Goal: Task Accomplishment & Management: Use online tool/utility

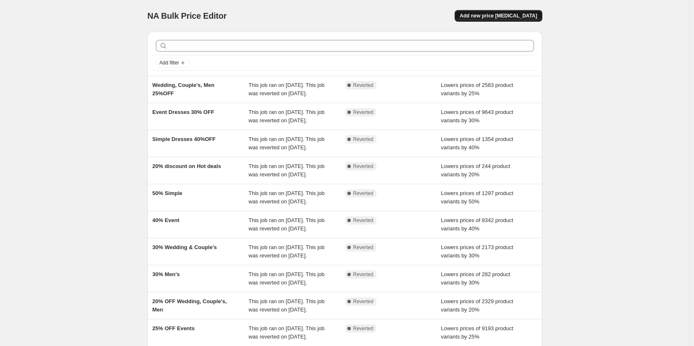
click at [508, 18] on span "Add new price [MEDICAL_DATA]" at bounding box center [498, 15] width 77 height 7
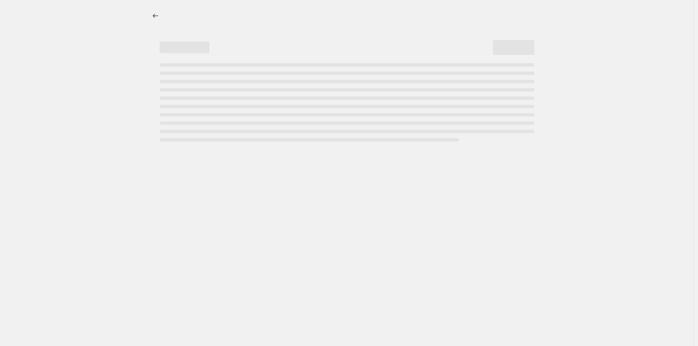
select select "percentage"
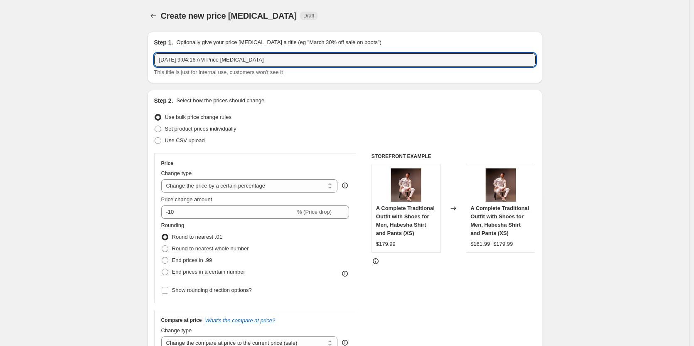
drag, startPoint x: 266, startPoint y: 62, endPoint x: 134, endPoint y: 57, distance: 132.3
type input "40% Simple"
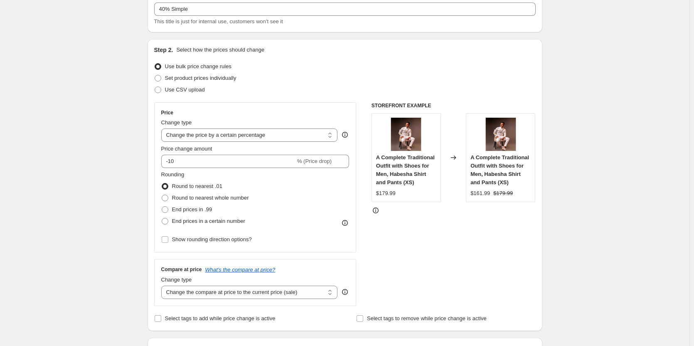
scroll to position [59, 0]
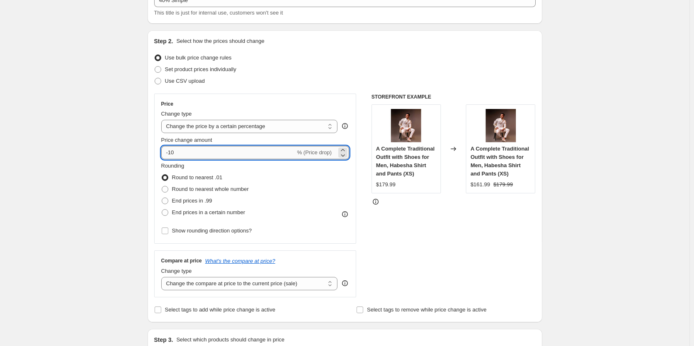
click at [189, 147] on input "-10" at bounding box center [228, 152] width 134 height 13
type input "-1"
type input "-40"
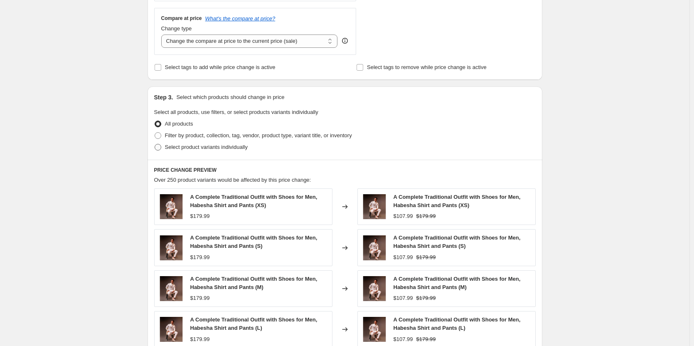
scroll to position [302, 0]
click at [160, 137] on span at bounding box center [158, 135] width 7 height 7
click at [155, 132] on input "Filter by product, collection, tag, vendor, product type, variant title, or inv…" at bounding box center [155, 132] width 0 height 0
radio input "true"
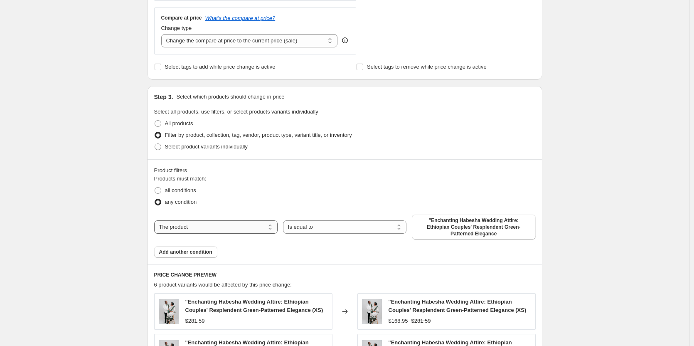
click at [172, 226] on select "The product The product's collection The product's tag The product's vendor The…" at bounding box center [215, 226] width 123 height 13
select select "collection"
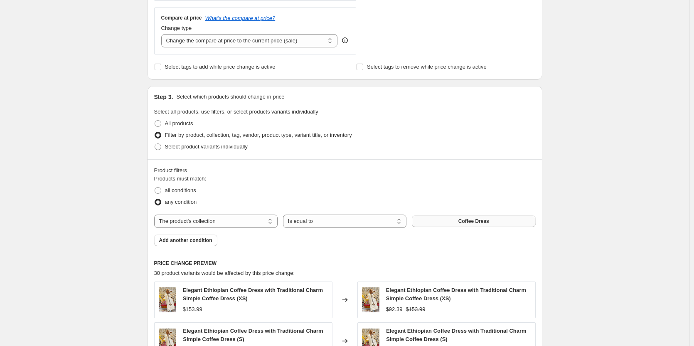
click at [457, 224] on button "Coffee Dress" at bounding box center [473, 221] width 123 height 12
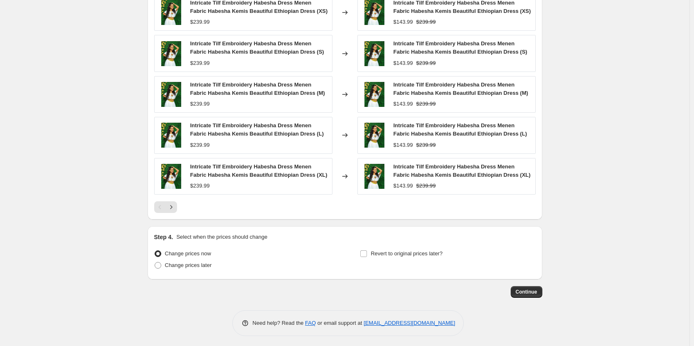
scroll to position [590, 0]
click at [522, 294] on span "Continue" at bounding box center [527, 291] width 22 height 7
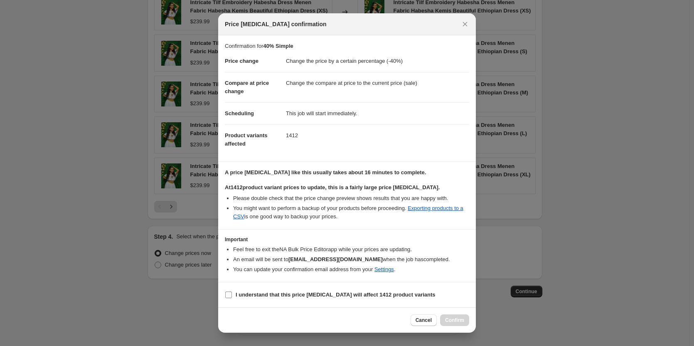
click at [241, 298] on b "I understand that this price [MEDICAL_DATA] will affect 1412 product variants" at bounding box center [336, 294] width 200 height 6
click at [232, 298] on input "I understand that this price [MEDICAL_DATA] will affect 1412 product variants" at bounding box center [228, 294] width 7 height 7
checkbox input "true"
click at [456, 321] on span "Confirm" at bounding box center [454, 320] width 19 height 7
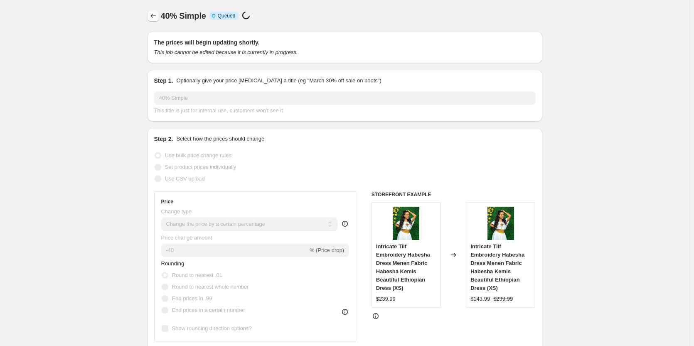
click at [154, 14] on icon "Price change jobs" at bounding box center [153, 16] width 8 height 8
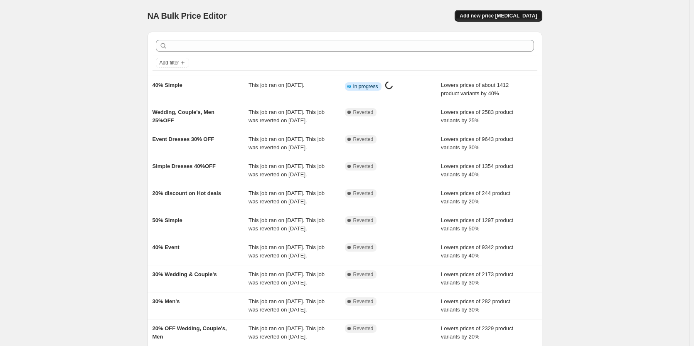
click at [507, 16] on span "Add new price [MEDICAL_DATA]" at bounding box center [498, 15] width 77 height 7
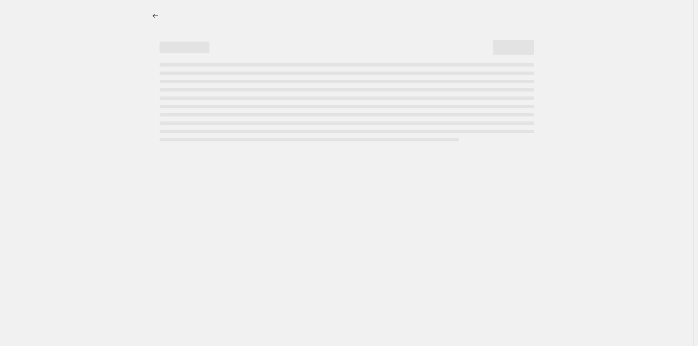
select select "percentage"
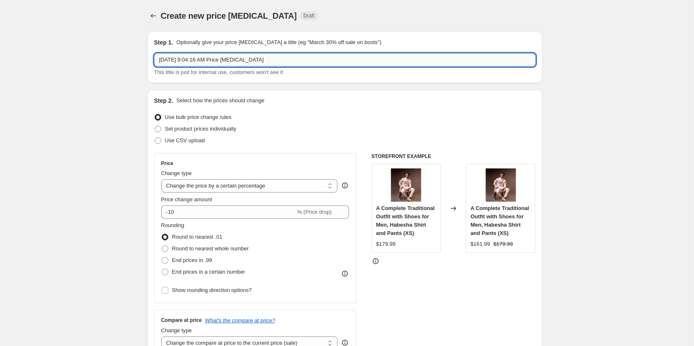
click at [272, 61] on input "[DATE] 9:04:16 AM Price [MEDICAL_DATA]" at bounding box center [345, 59] width 382 height 13
type input "30% Event"
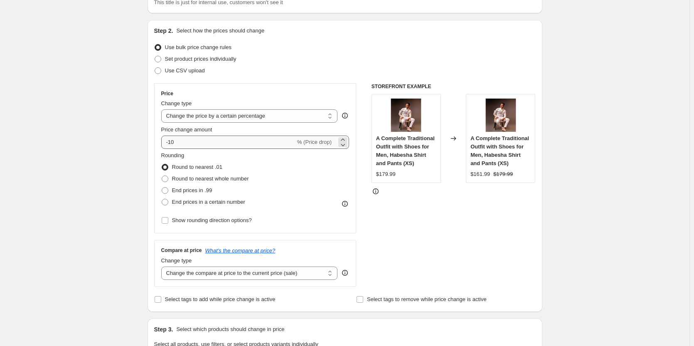
scroll to position [70, 0]
click at [193, 145] on input "-10" at bounding box center [228, 141] width 134 height 13
type input "-1"
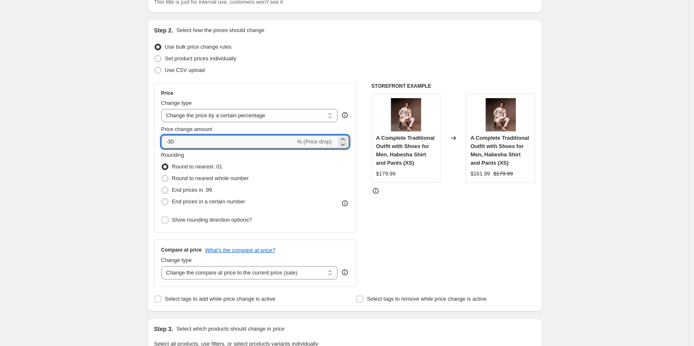
type input "-30"
click at [96, 163] on div "Create new price [MEDICAL_DATA]. This page is ready Create new price [MEDICAL_D…" at bounding box center [344, 352] width 689 height 844
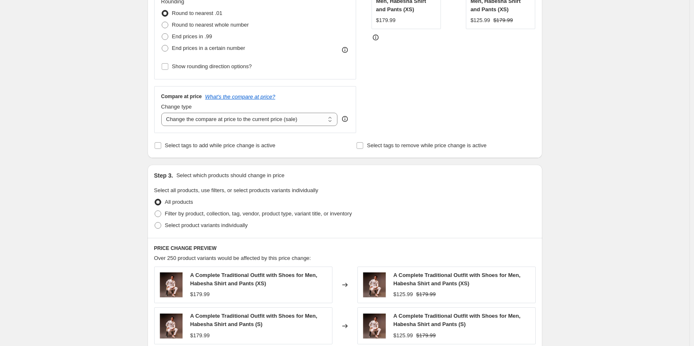
scroll to position [226, 0]
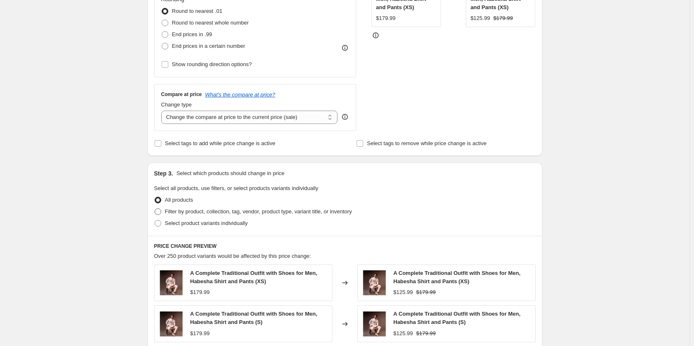
click at [172, 213] on span "Filter by product, collection, tag, vendor, product type, variant title, or inv…" at bounding box center [258, 211] width 187 height 6
click at [155, 209] on input "Filter by product, collection, tag, vendor, product type, variant title, or inv…" at bounding box center [155, 208] width 0 height 0
radio input "true"
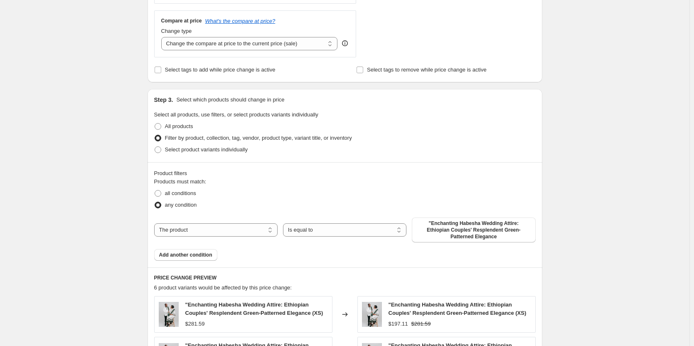
scroll to position [319, 0]
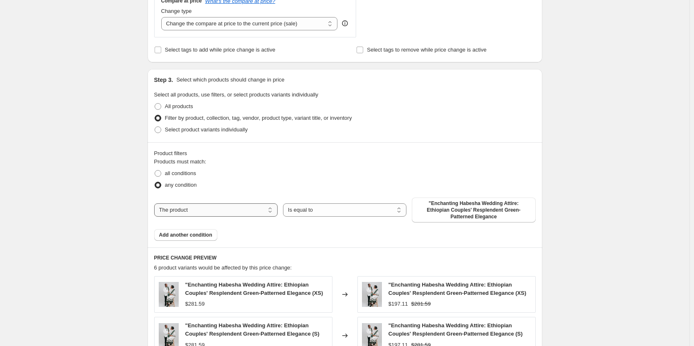
click at [183, 207] on select "The product The product's collection The product's tag The product's vendor The…" at bounding box center [215, 209] width 123 height 13
select select "collection"
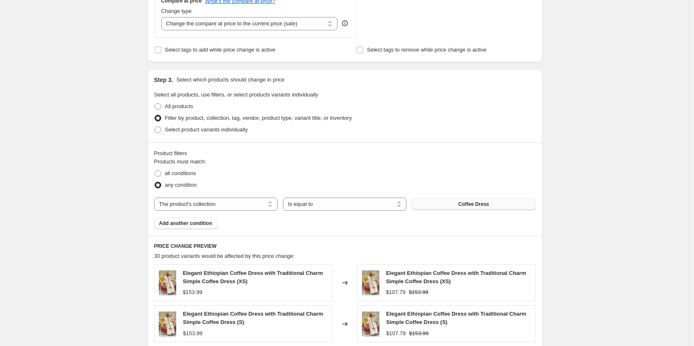
click at [448, 205] on button "Coffee Dress" at bounding box center [473, 204] width 123 height 12
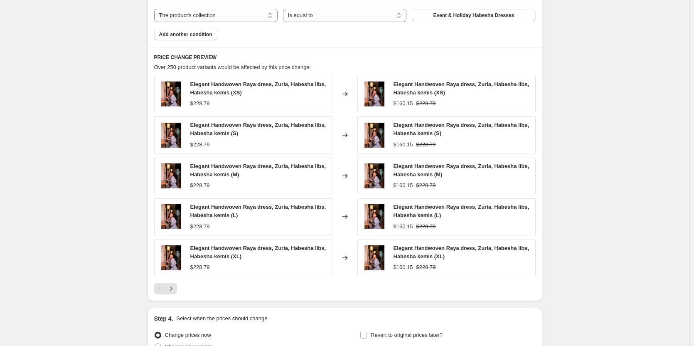
scroll to position [592, 0]
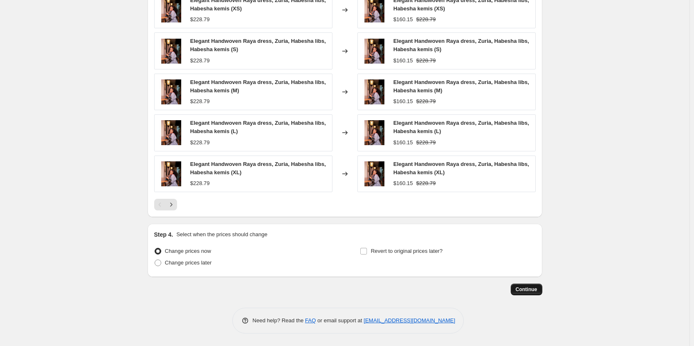
click at [529, 292] on span "Continue" at bounding box center [527, 289] width 22 height 7
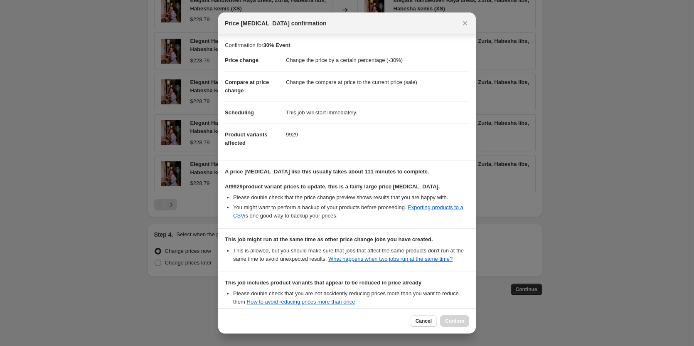
scroll to position [101, 0]
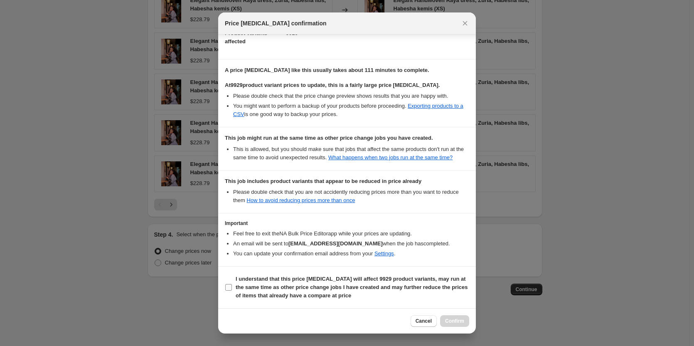
click at [231, 286] on input "I understand that this price [MEDICAL_DATA] will affect 9929 product variants, …" at bounding box center [228, 287] width 7 height 7
checkbox input "true"
click at [448, 320] on span "Confirm" at bounding box center [454, 321] width 19 height 7
type input "30% Event"
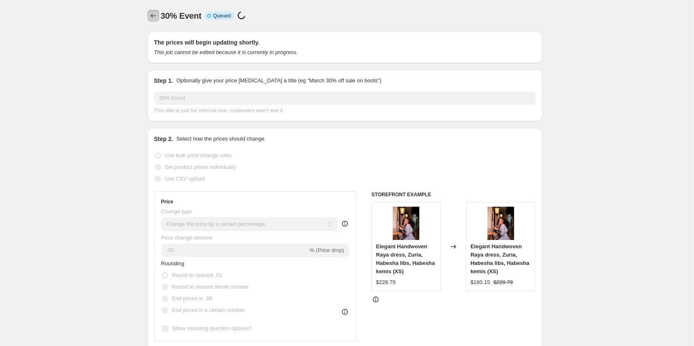
click at [153, 17] on icon "Price change jobs" at bounding box center [153, 16] width 8 height 8
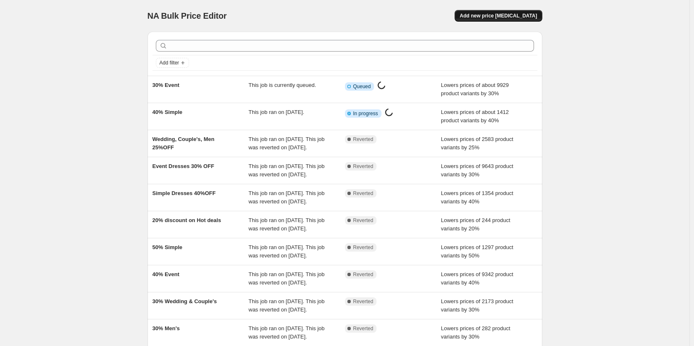
click at [507, 13] on span "Add new price [MEDICAL_DATA]" at bounding box center [498, 15] width 77 height 7
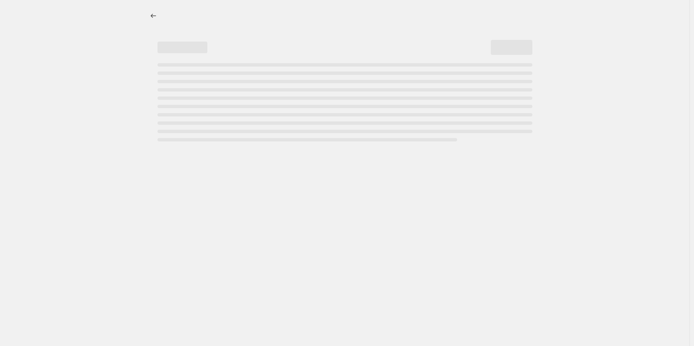
select select "percentage"
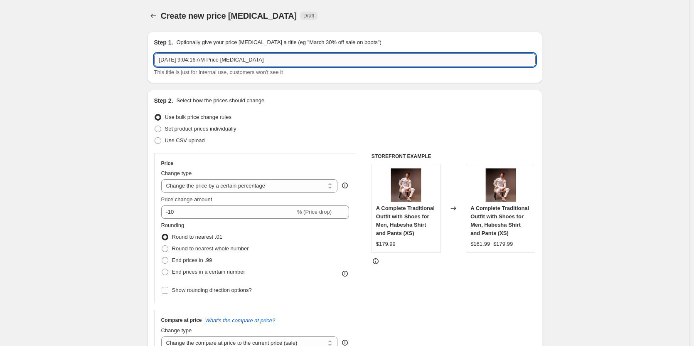
click at [278, 65] on input "[DATE] 9:04:16 AM Price [MEDICAL_DATA]" at bounding box center [345, 59] width 382 height 13
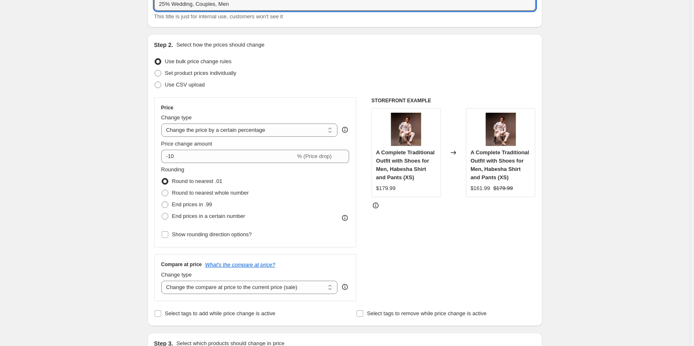
scroll to position [68, 0]
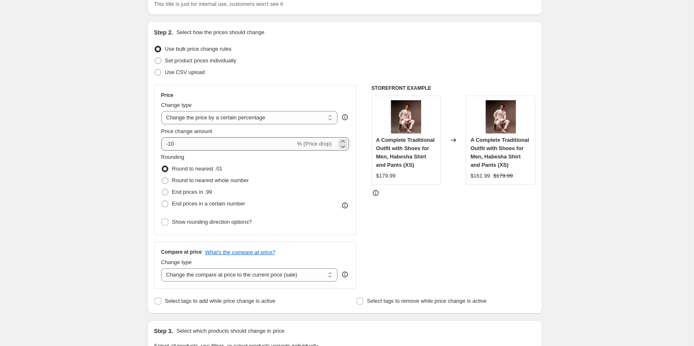
type input "25% Wedding, Couples, Men"
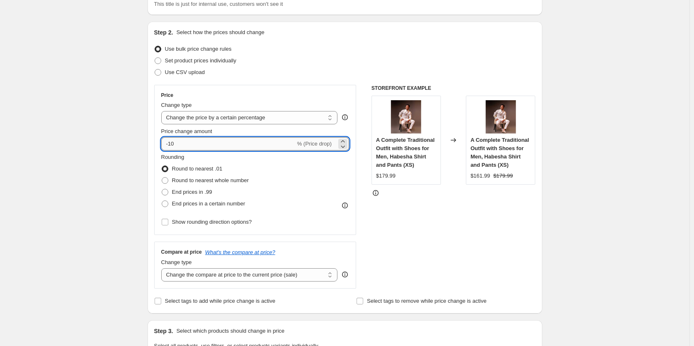
click at [182, 142] on input "-10" at bounding box center [228, 143] width 134 height 13
type input "-1"
type input "-25"
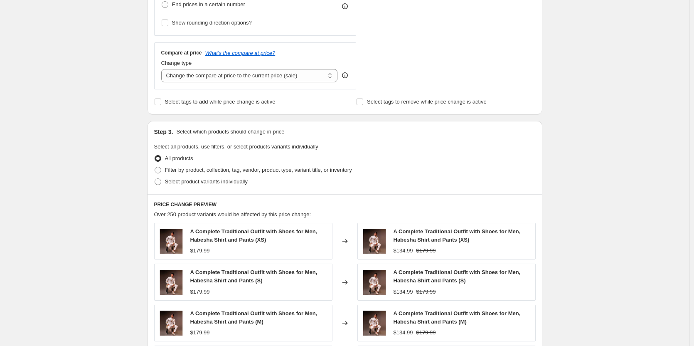
scroll to position [269, 0]
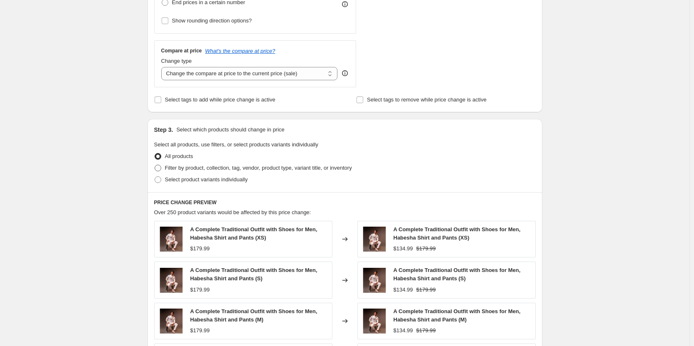
click at [158, 170] on span at bounding box center [158, 168] width 7 height 7
click at [155, 165] on input "Filter by product, collection, tag, vendor, product type, variant title, or inv…" at bounding box center [155, 165] width 0 height 0
radio input "true"
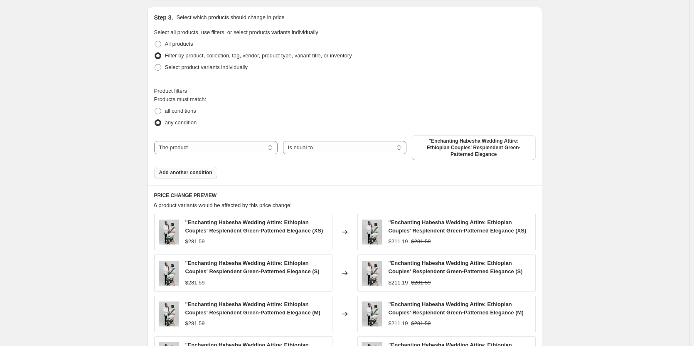
scroll to position [391, 0]
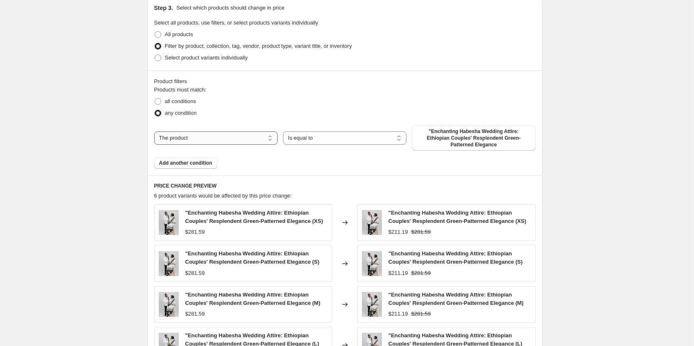
click at [174, 137] on select "The product The product's collection The product's tag The product's vendor The…" at bounding box center [215, 137] width 123 height 13
select select "collection"
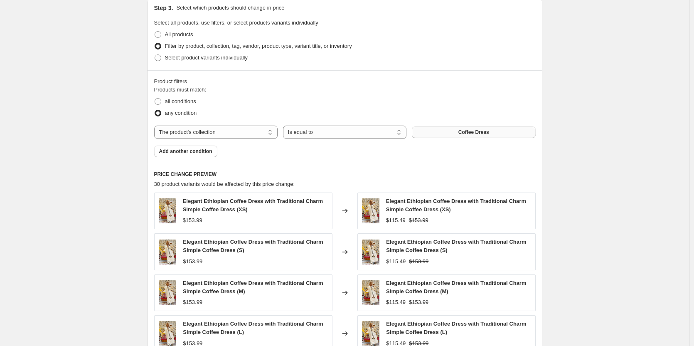
click at [443, 131] on button "Coffee Dress" at bounding box center [473, 132] width 123 height 12
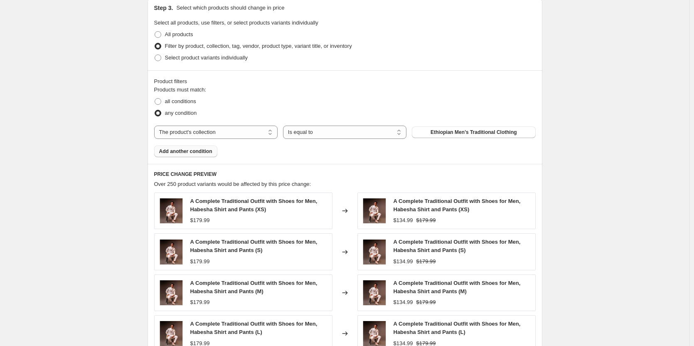
click at [178, 155] on button "Add another condition" at bounding box center [185, 151] width 63 height 12
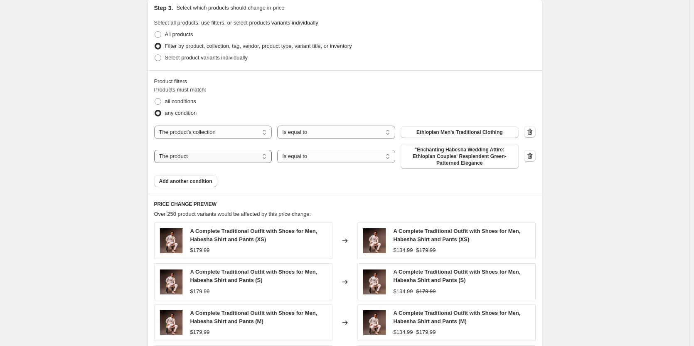
click at [197, 156] on select "The product The product's collection The product's tag The product's vendor The…" at bounding box center [213, 156] width 118 height 13
select select "collection"
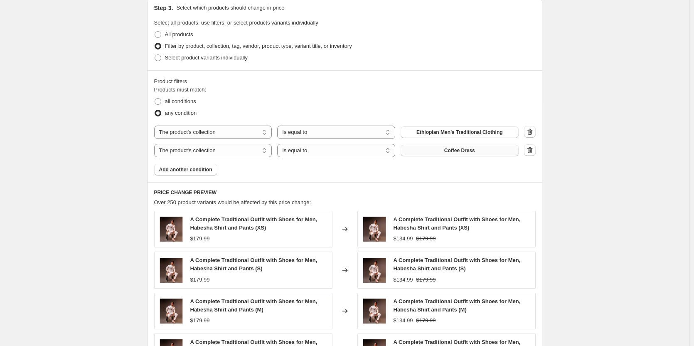
click at [435, 154] on button "Coffee Dress" at bounding box center [460, 151] width 118 height 12
click at [176, 170] on span "Add another condition" at bounding box center [185, 169] width 53 height 7
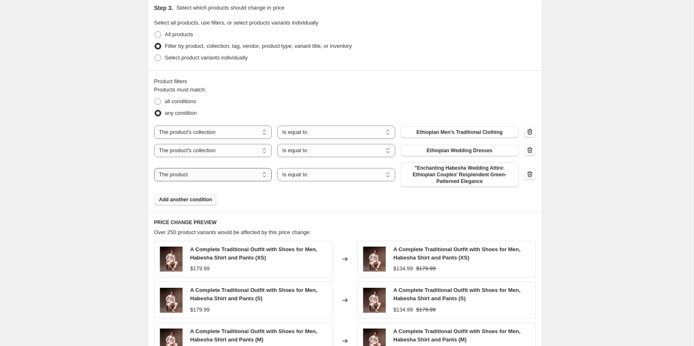
click at [202, 177] on select "The product The product's collection The product's tag The product's vendor The…" at bounding box center [213, 174] width 118 height 13
select select "collection"
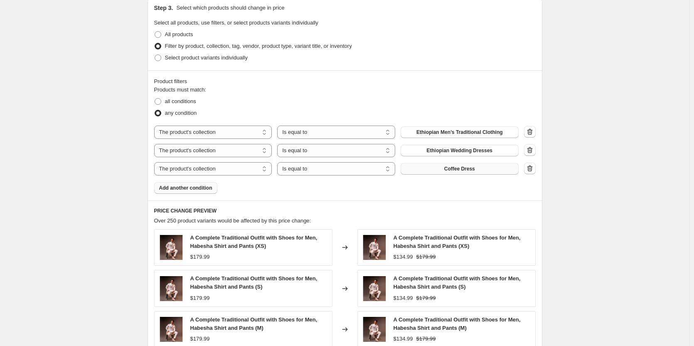
click at [442, 170] on button "Coffee Dress" at bounding box center [460, 169] width 118 height 12
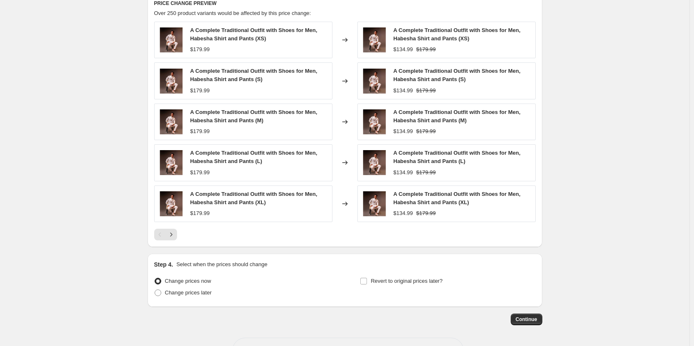
scroll to position [629, 0]
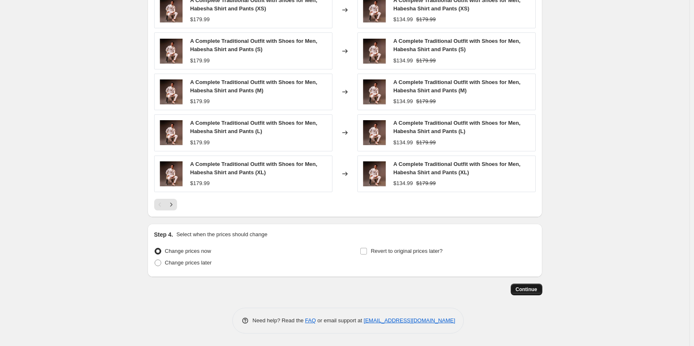
click at [528, 288] on span "Continue" at bounding box center [527, 289] width 22 height 7
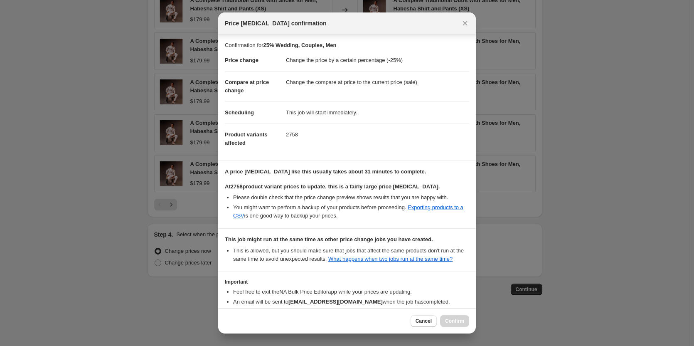
scroll to position [50, 0]
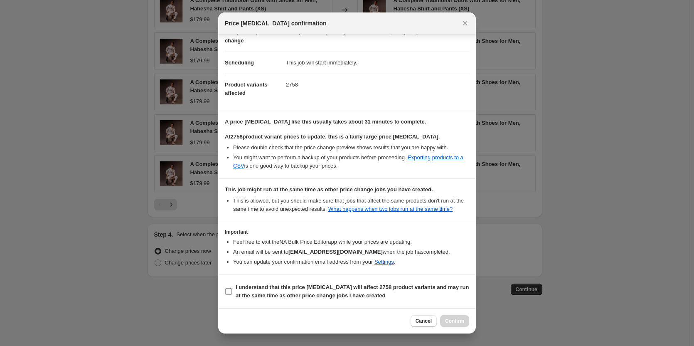
click at [227, 289] on input "I understand that this price [MEDICAL_DATA] will affect 2758 product variants a…" at bounding box center [228, 291] width 7 height 7
checkbox input "true"
click at [454, 322] on span "Confirm" at bounding box center [454, 321] width 19 height 7
type input "25% Wedding, Couples, Men"
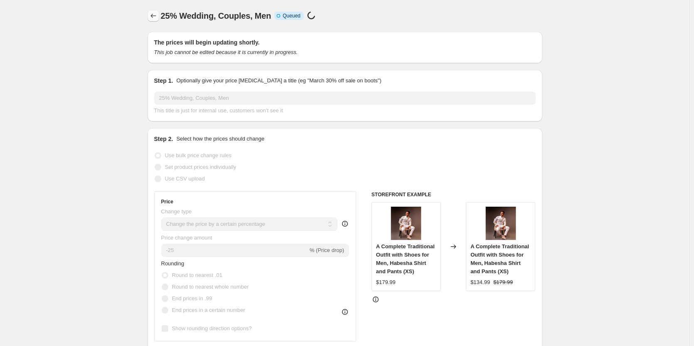
click at [150, 17] on button "Price change jobs" at bounding box center [154, 16] width 12 height 12
